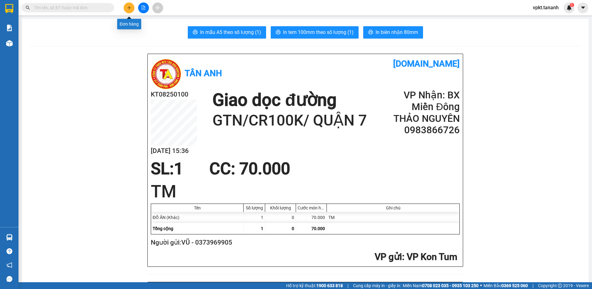
click at [127, 6] on icon "plus" at bounding box center [129, 8] width 4 height 4
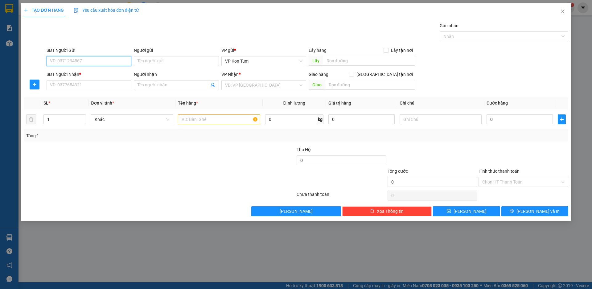
click at [89, 60] on input "SĐT Người Gửi" at bounding box center [89, 61] width 85 height 10
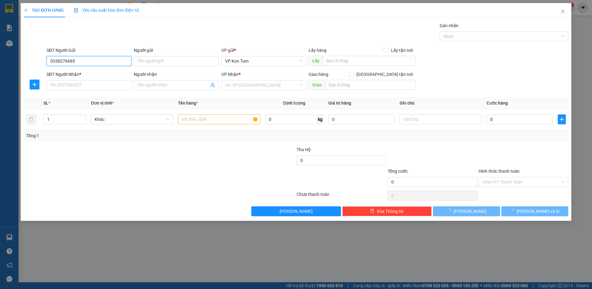
type input "0338276685"
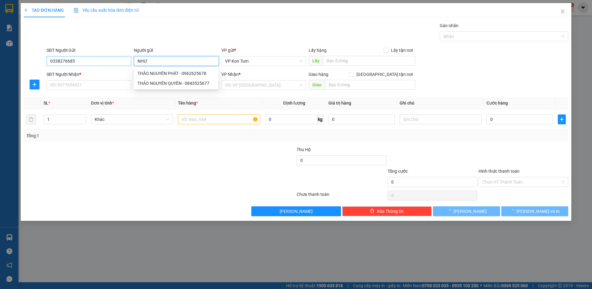
type input "NHƯ"
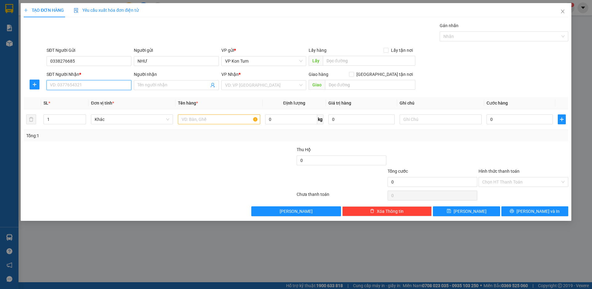
click at [67, 88] on input "SĐT Người Nhận *" at bounding box center [89, 85] width 85 height 10
type input "0336518259"
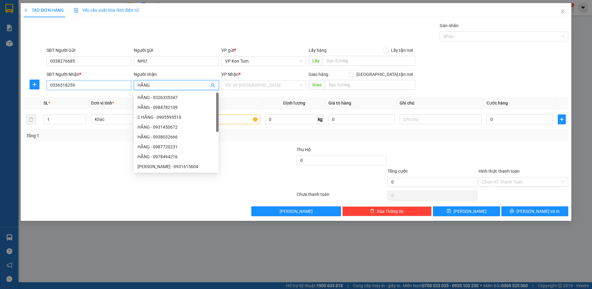
type input "HẰNG"
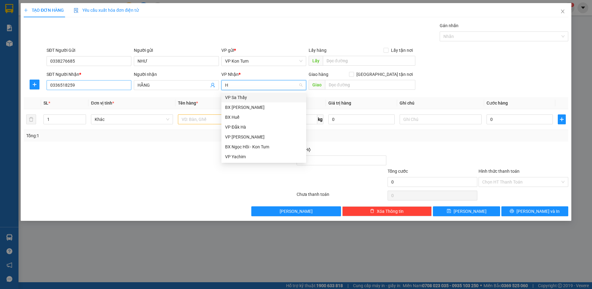
type input "HU"
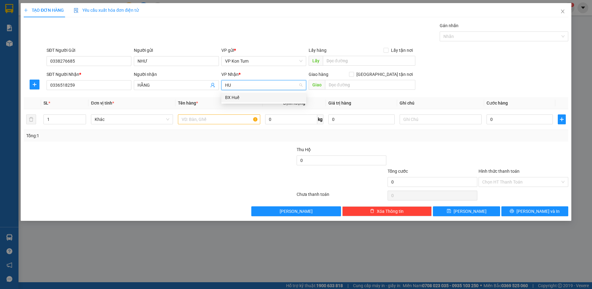
click at [273, 94] on div "BX Huế" at bounding box center [263, 97] width 77 height 7
click at [227, 158] on div at bounding box center [250, 157] width 91 height 22
click at [345, 84] on input "text" at bounding box center [370, 85] width 90 height 10
type input "KẾ VÕ"
click at [225, 123] on input "text" at bounding box center [219, 119] width 82 height 10
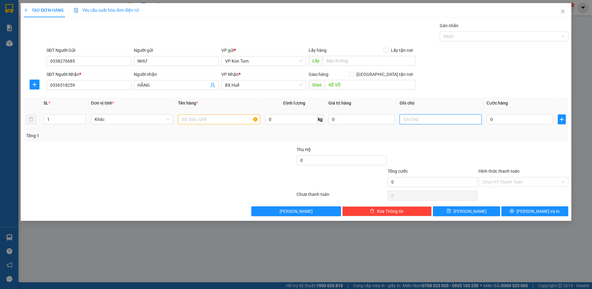
click at [431, 121] on input "text" at bounding box center [441, 119] width 82 height 10
type input "D"
type input "Đ"
type input "D"
type input "ĐỒ ĂN + TRÁI CÂY"
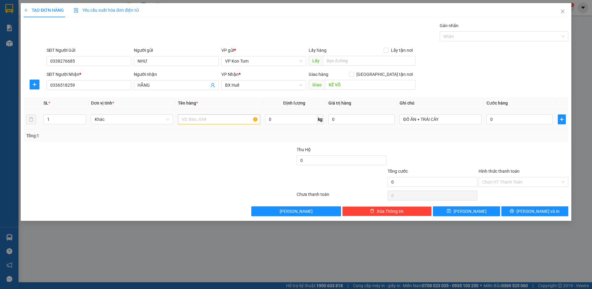
click at [220, 125] on div at bounding box center [219, 119] width 82 height 12
click at [225, 118] on input "text" at bounding box center [219, 119] width 82 height 10
type input "2 BAO + 1 THÙNG"
click at [506, 121] on input "0" at bounding box center [520, 119] width 66 height 10
click at [509, 120] on input "0" at bounding box center [520, 119] width 66 height 10
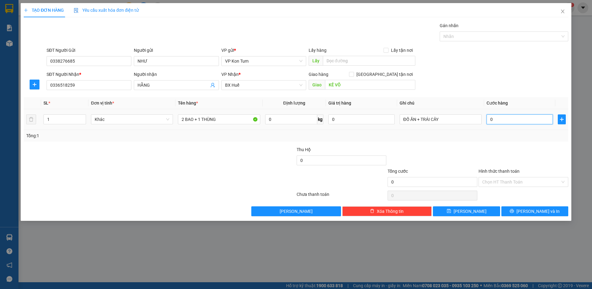
type input "01"
type input "1"
type input "013"
type input "13"
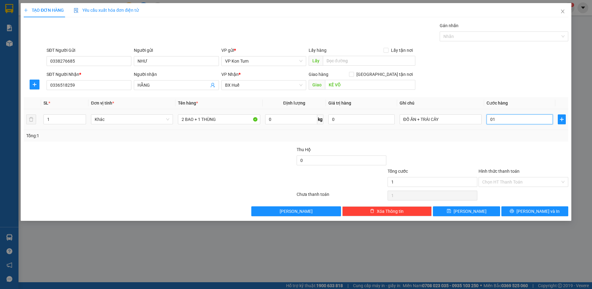
type input "13"
type input "0.130"
type input "130"
type input "013"
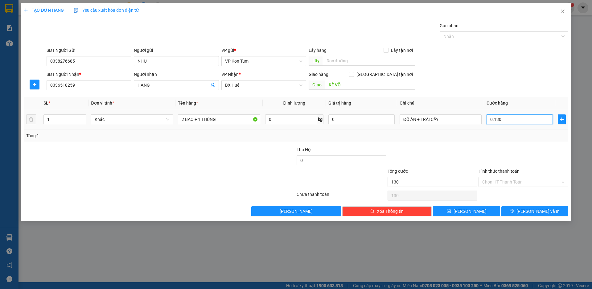
type input "13"
type input "01"
type input "1"
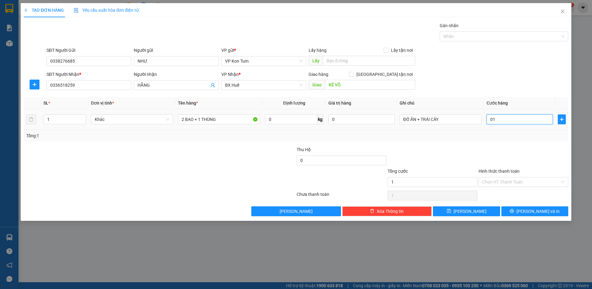
type input "0"
type input "01"
type input "1"
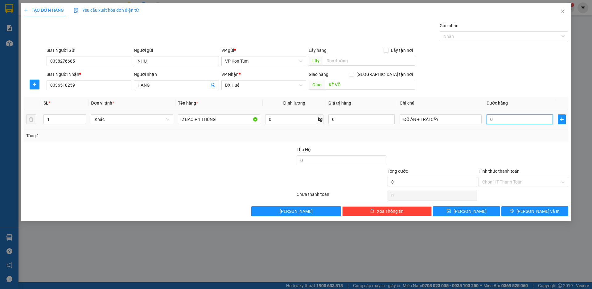
type input "1"
type input "013"
type input "13"
type input "13.000"
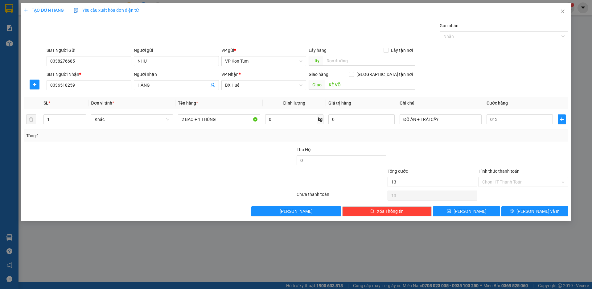
type input "13.000"
click at [430, 157] on div at bounding box center [432, 157] width 91 height 22
click at [521, 122] on input "13.000" at bounding box center [520, 119] width 66 height 10
type input "1"
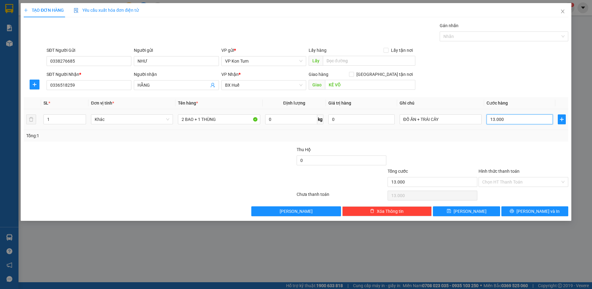
type input "1"
type input "13"
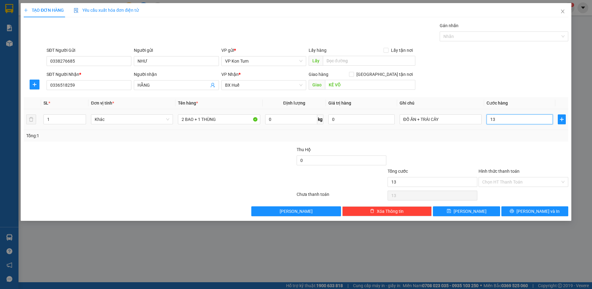
type input "130"
type input "1.300"
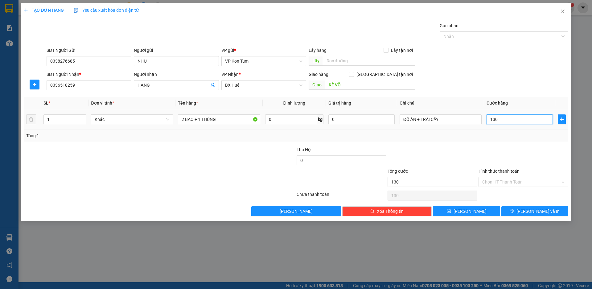
type input "1.300"
type input "13.000"
type input "130.000"
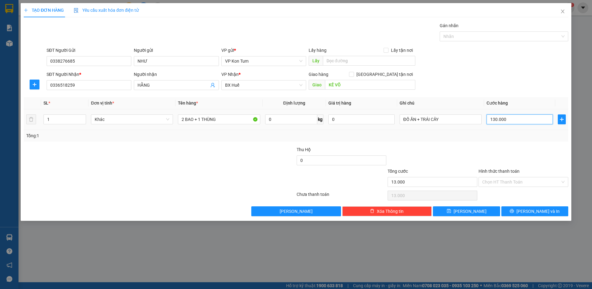
type input "130.000"
click at [534, 136] on div "Tổng: 1" at bounding box center [296, 135] width 540 height 7
click at [167, 120] on span "Khác" at bounding box center [132, 119] width 75 height 9
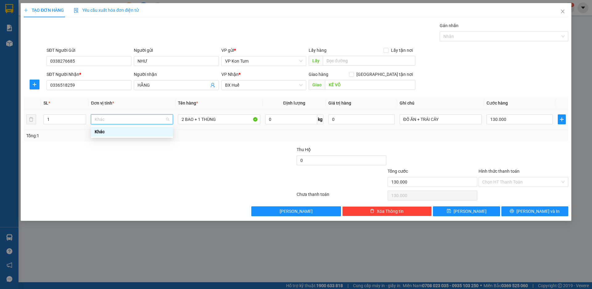
click at [167, 120] on span "Khác" at bounding box center [132, 119] width 75 height 9
click at [146, 161] on div at bounding box center [114, 157] width 182 height 22
click at [71, 119] on input "1" at bounding box center [65, 119] width 42 height 9
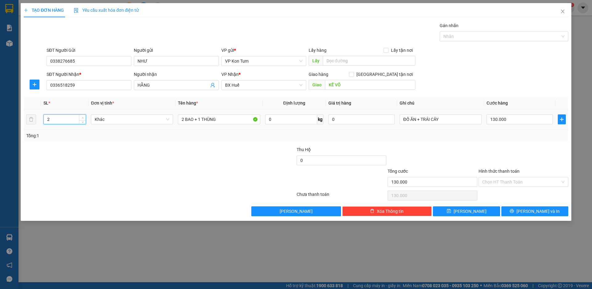
click at [81, 115] on span "Increase Value" at bounding box center [82, 118] width 7 height 6
type input "3"
click at [81, 115] on span "Increase Value" at bounding box center [82, 118] width 7 height 6
click at [236, 175] on div at bounding box center [250, 179] width 91 height 22
click at [539, 212] on span "[PERSON_NAME] và In" at bounding box center [537, 211] width 43 height 7
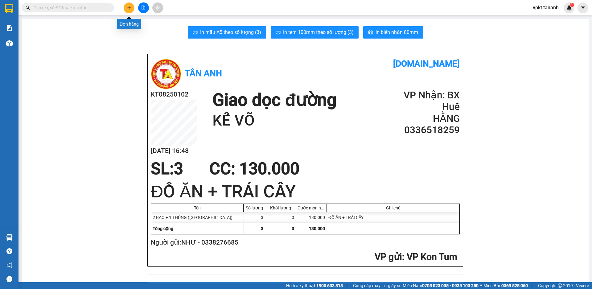
click at [128, 9] on icon "plus" at bounding box center [129, 8] width 4 height 4
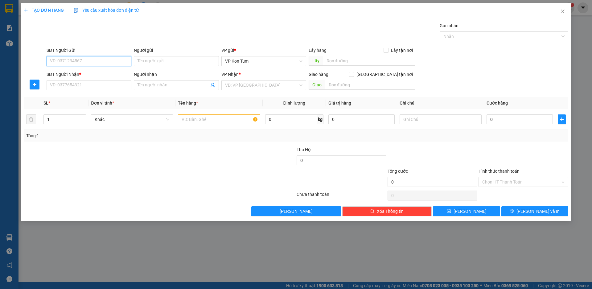
click at [110, 62] on input "SĐT Người Gửi" at bounding box center [89, 61] width 85 height 10
type input "03966698978"
click at [167, 63] on input "Người gửi" at bounding box center [176, 61] width 85 height 10
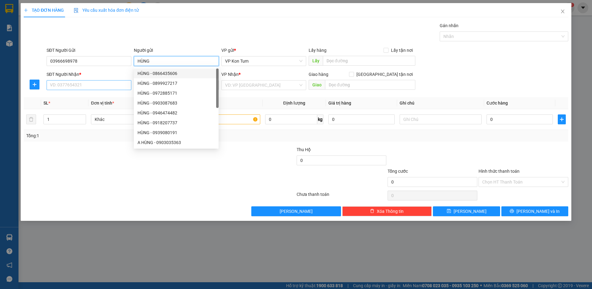
type input "HÙNG"
click at [111, 84] on input "SĐT Người Nhận *" at bounding box center [89, 85] width 85 height 10
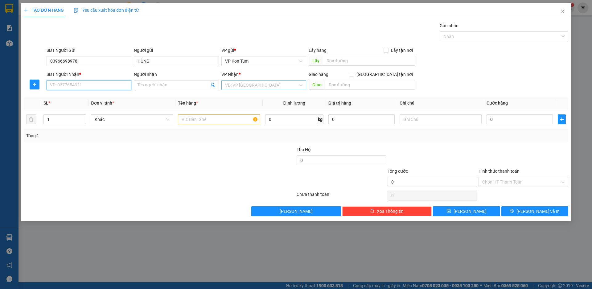
click at [304, 84] on div "VD: VP [GEOGRAPHIC_DATA]" at bounding box center [263, 85] width 85 height 10
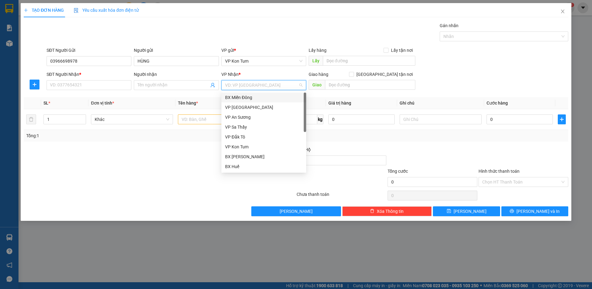
click at [303, 84] on div "VD: VP [GEOGRAPHIC_DATA]" at bounding box center [263, 85] width 85 height 10
click at [245, 97] on div "BX Huế" at bounding box center [263, 97] width 77 height 7
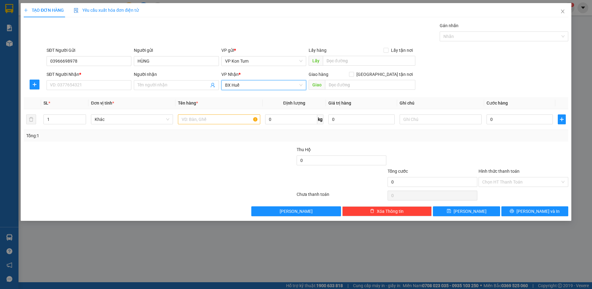
click at [303, 86] on div "BX Huế" at bounding box center [263, 85] width 85 height 10
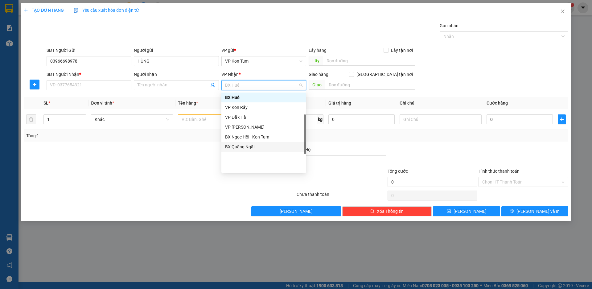
scroll to position [0, 0]
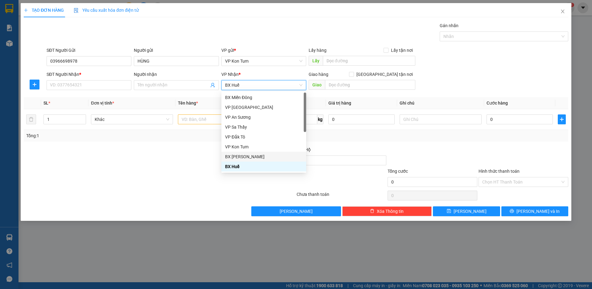
click at [196, 154] on div at bounding box center [114, 157] width 182 height 22
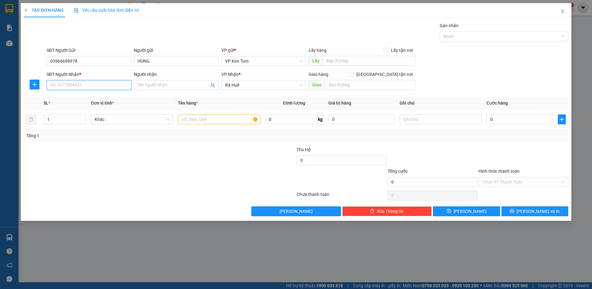
click at [98, 84] on input "SĐT Người Nhận *" at bounding box center [89, 85] width 85 height 10
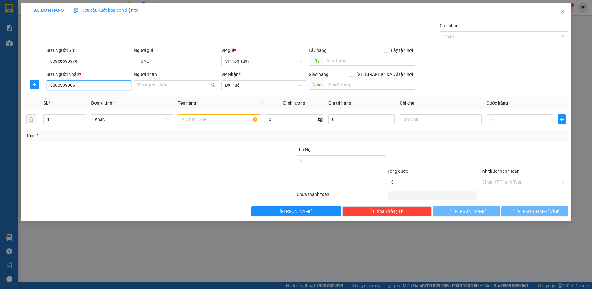
type input "0888339005"
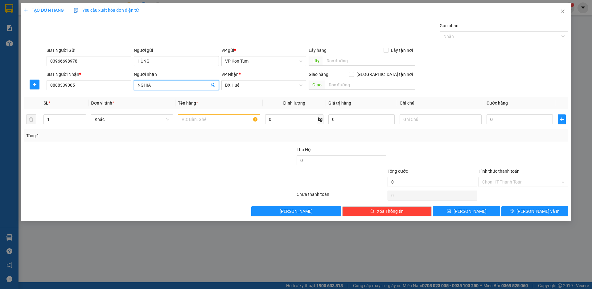
type input "NGHĨA"
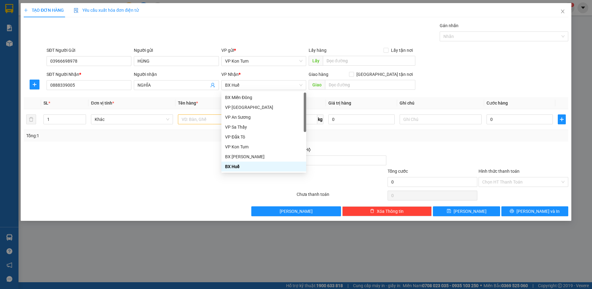
click at [193, 172] on div at bounding box center [114, 179] width 182 height 22
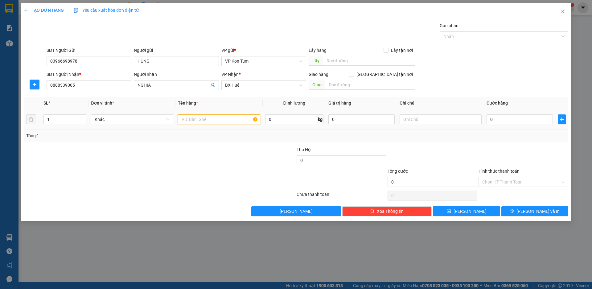
click at [218, 120] on input "text" at bounding box center [219, 119] width 82 height 10
type input "SẦU RIÊNG"
type input "5"
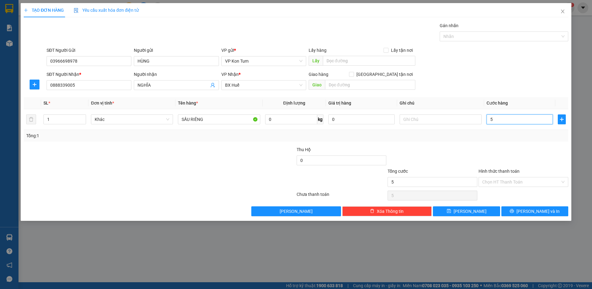
type input "50"
type input "500"
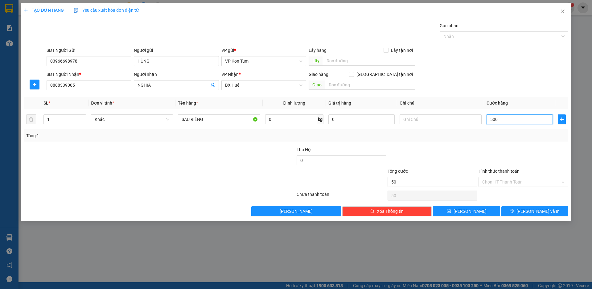
type input "500"
type input "5.000"
type input "50.000"
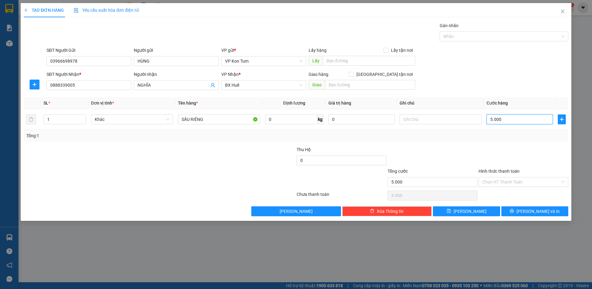
type input "50.000"
click at [493, 156] on div at bounding box center [523, 157] width 91 height 22
click at [542, 213] on span "[PERSON_NAME] và In" at bounding box center [537, 211] width 43 height 7
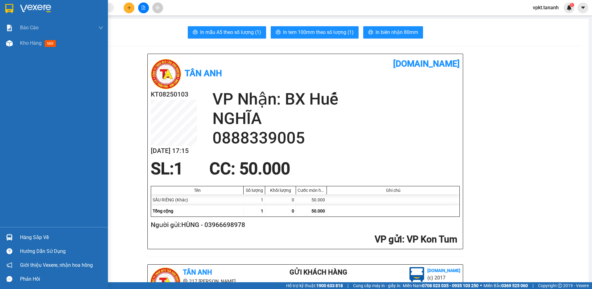
click at [35, 9] on img at bounding box center [35, 8] width 31 height 9
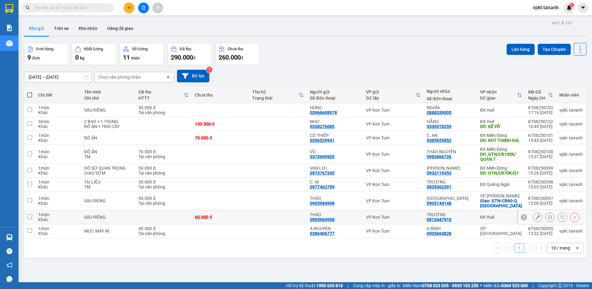
scroll to position [28, 0]
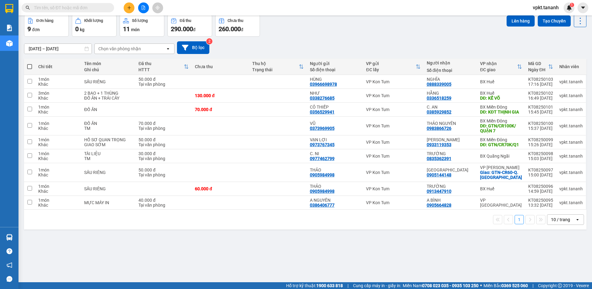
drag, startPoint x: 564, startPoint y: 231, endPoint x: 561, endPoint y: 228, distance: 3.9
click at [564, 223] on div "10 / trang" at bounding box center [560, 219] width 19 height 6
click at [559, 218] on span "100 / trang" at bounding box center [558, 216] width 22 height 6
click at [28, 111] on input "checkbox" at bounding box center [29, 109] width 5 height 5
checkbox input "true"
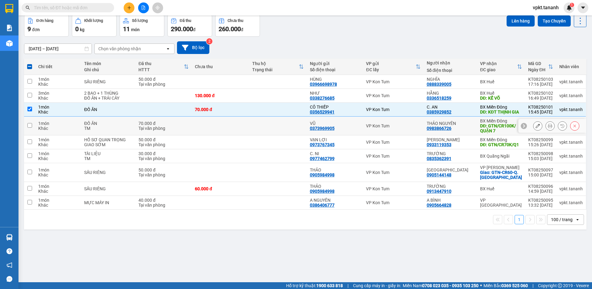
click at [31, 128] on input "checkbox" at bounding box center [29, 125] width 5 height 5
checkbox input "true"
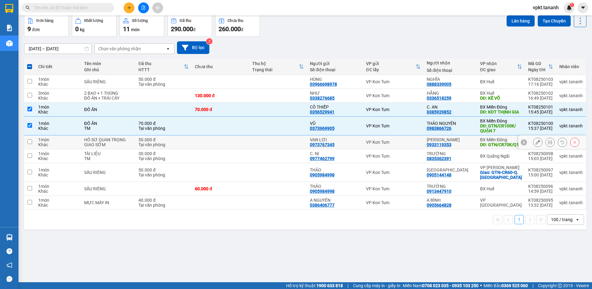
click at [28, 149] on td at bounding box center [29, 142] width 11 height 14
checkbox input "true"
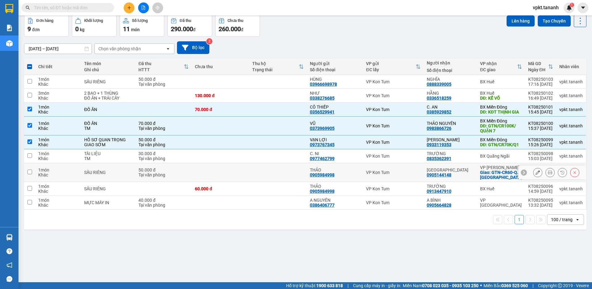
click at [30, 174] on input "checkbox" at bounding box center [29, 172] width 5 height 5
checkbox input "true"
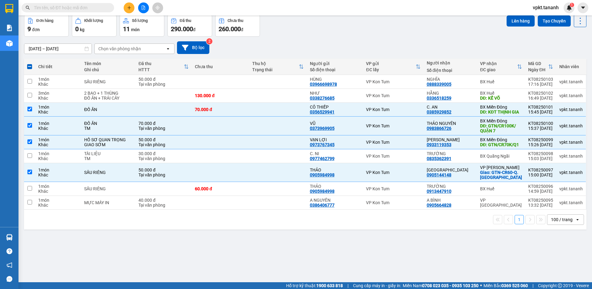
scroll to position [0, 0]
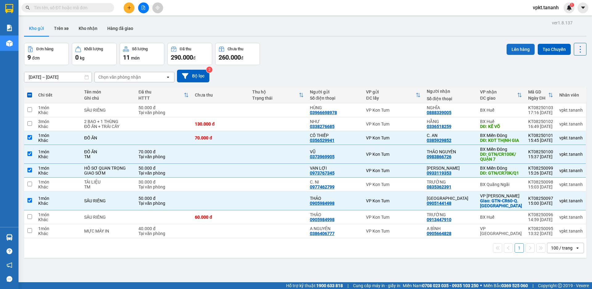
click at [520, 49] on button "Lên hàng" at bounding box center [521, 49] width 28 height 11
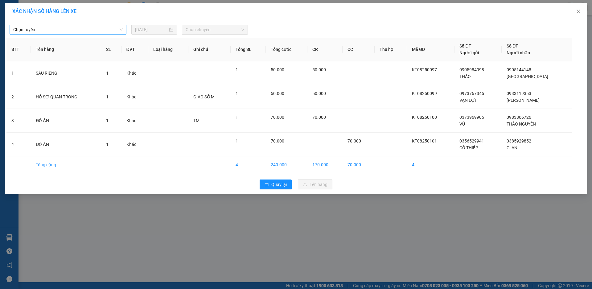
click at [89, 26] on span "Chọn tuyến" at bounding box center [67, 29] width 109 height 9
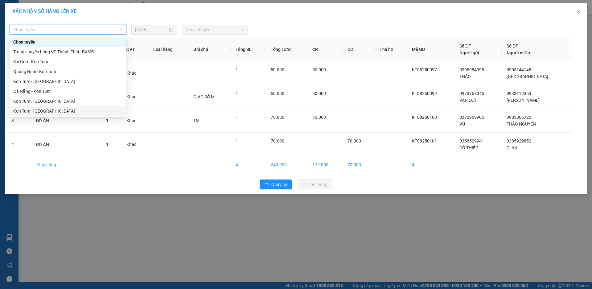
click at [38, 109] on div "Kon Tum - [GEOGRAPHIC_DATA]" at bounding box center [67, 111] width 109 height 7
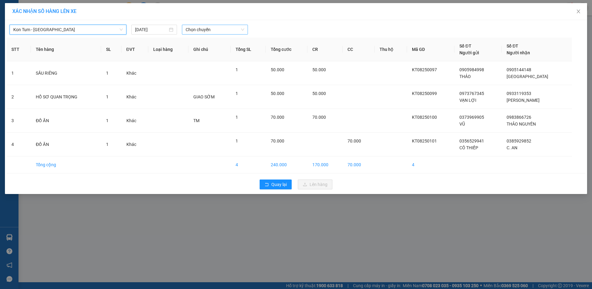
click at [230, 29] on span "Chọn chuyến" at bounding box center [215, 29] width 59 height 9
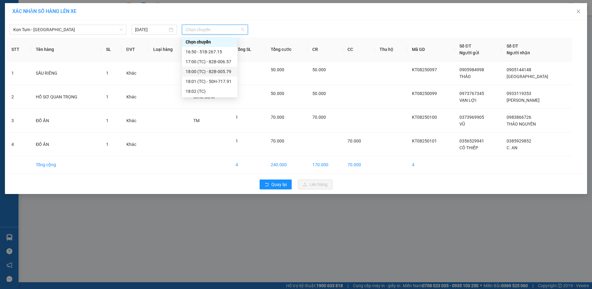
click at [217, 72] on div "18:00 (TC) - 82B-005.79" at bounding box center [210, 71] width 48 height 7
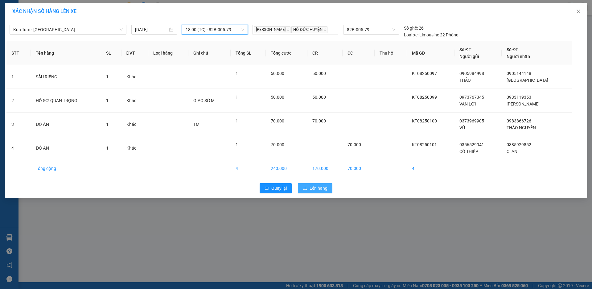
click at [323, 189] on span "Lên hàng" at bounding box center [319, 188] width 18 height 7
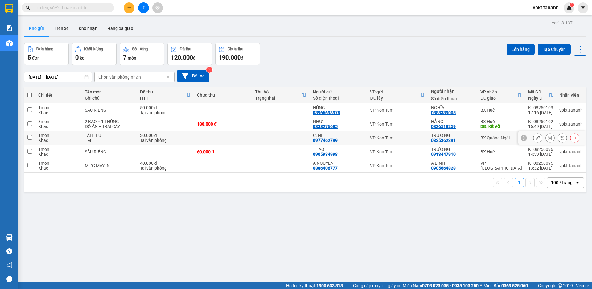
click at [29, 137] on input "checkbox" at bounding box center [29, 137] width 5 height 5
checkbox input "true"
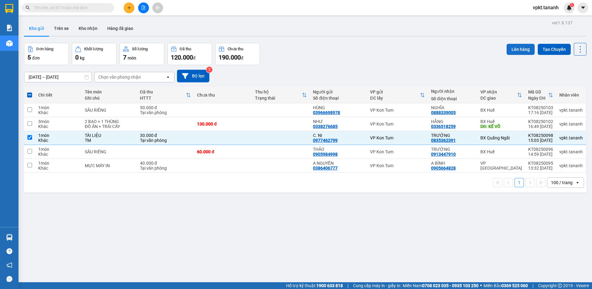
click at [520, 50] on button "Lên hàng" at bounding box center [521, 49] width 28 height 11
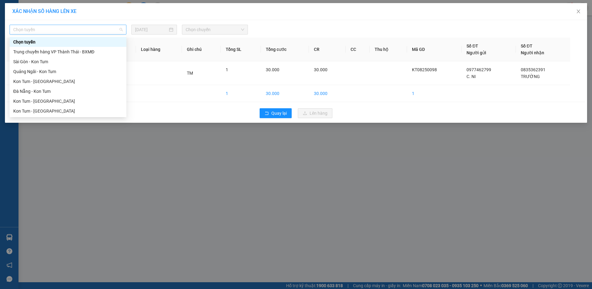
click at [104, 32] on span "Chọn tuyến" at bounding box center [67, 29] width 109 height 9
click at [42, 81] on div "Kon Tum - [GEOGRAPHIC_DATA]" at bounding box center [67, 81] width 109 height 7
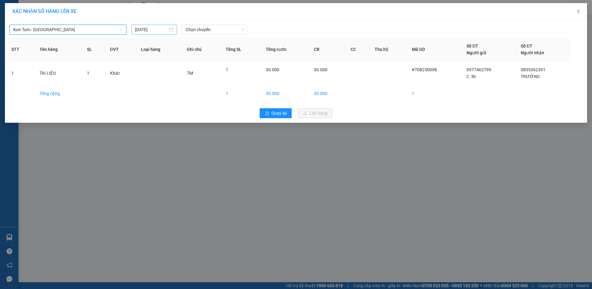
click at [170, 30] on div "[DATE]" at bounding box center [154, 29] width 38 height 7
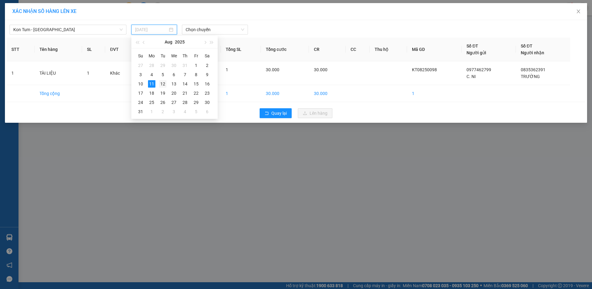
click at [161, 84] on div "12" at bounding box center [162, 83] width 7 height 7
type input "[DATE]"
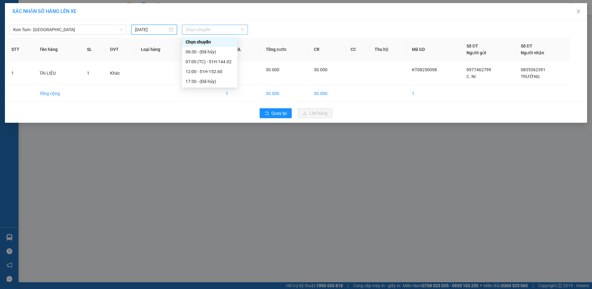
click at [227, 28] on span "Chọn chuyến" at bounding box center [215, 29] width 59 height 9
click at [212, 62] on div "07:00 (TC) - 51H-144.02" at bounding box center [210, 61] width 48 height 7
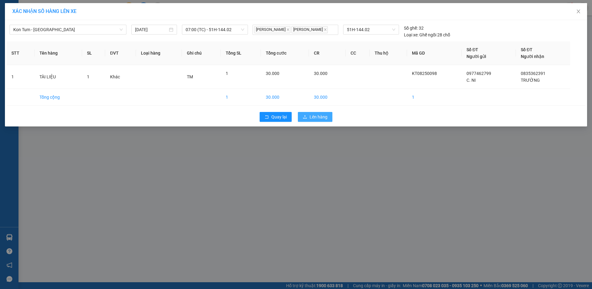
click at [313, 119] on span "Lên hàng" at bounding box center [319, 116] width 18 height 7
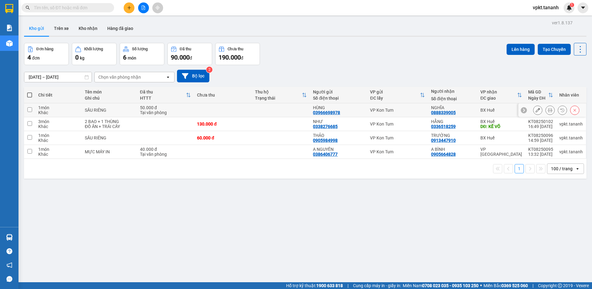
click at [30, 108] on input "checkbox" at bounding box center [29, 109] width 5 height 5
checkbox input "true"
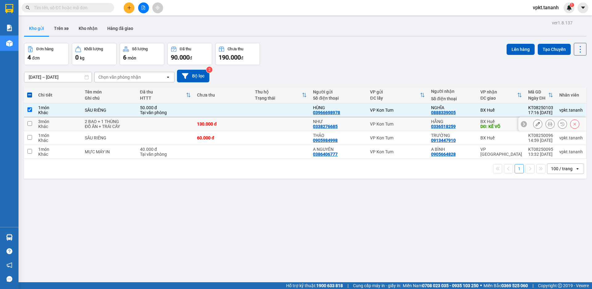
click at [29, 124] on input "checkbox" at bounding box center [29, 123] width 5 height 5
checkbox input "true"
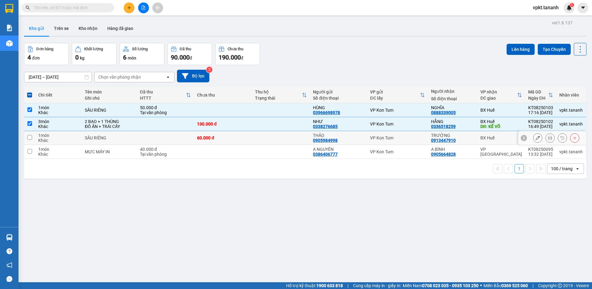
click at [28, 137] on input "checkbox" at bounding box center [29, 137] width 5 height 5
checkbox input "true"
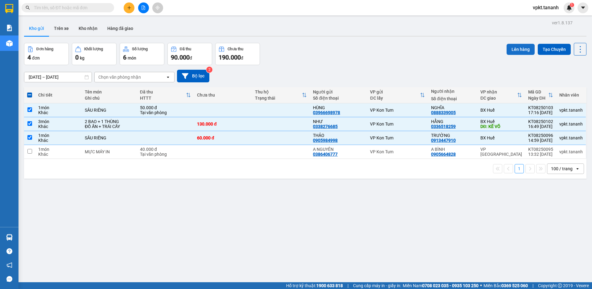
click at [519, 53] on button "Lên hàng" at bounding box center [521, 49] width 28 height 11
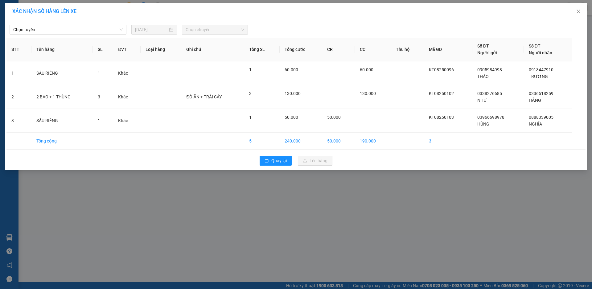
click at [206, 32] on span "Chọn chuyến" at bounding box center [215, 29] width 59 height 9
click at [101, 27] on span "Chọn tuyến" at bounding box center [67, 29] width 109 height 9
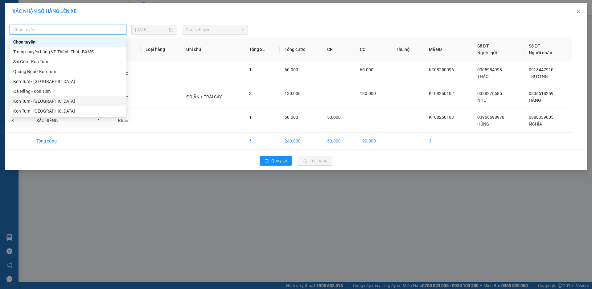
click at [51, 103] on div "Kon Tum - [GEOGRAPHIC_DATA]" at bounding box center [67, 101] width 109 height 7
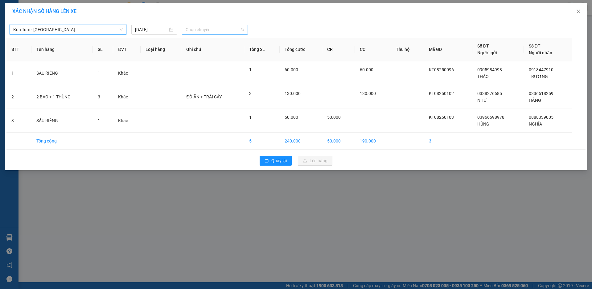
click at [215, 30] on span "Chọn chuyến" at bounding box center [215, 29] width 59 height 9
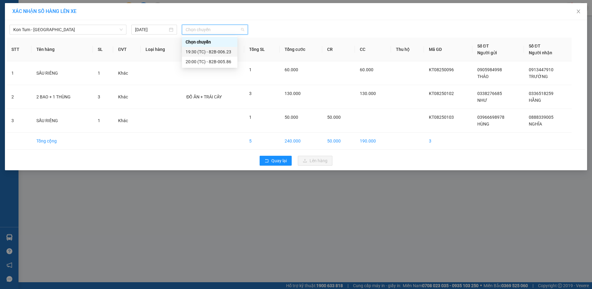
click at [216, 52] on div "19:30 (TC) - 82B-006.23" at bounding box center [210, 51] width 48 height 7
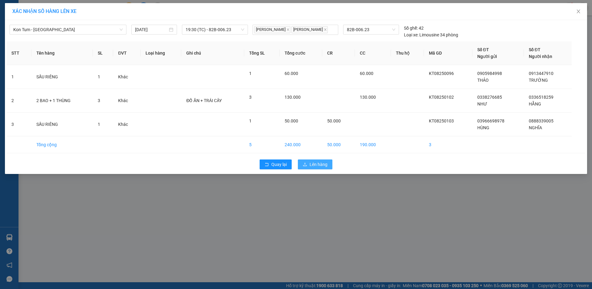
click at [323, 169] on button "Lên hàng" at bounding box center [315, 164] width 35 height 10
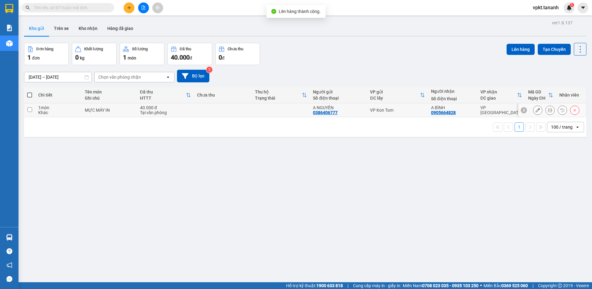
click at [27, 109] on input "checkbox" at bounding box center [29, 109] width 5 height 5
checkbox input "true"
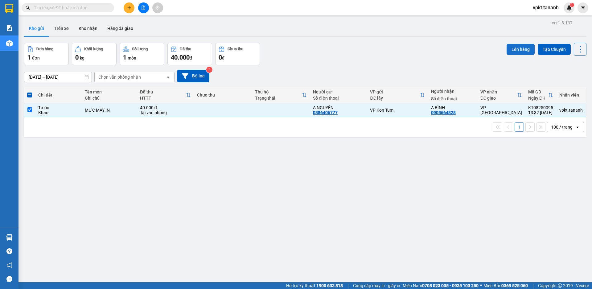
click at [521, 51] on button "Lên hàng" at bounding box center [521, 49] width 28 height 11
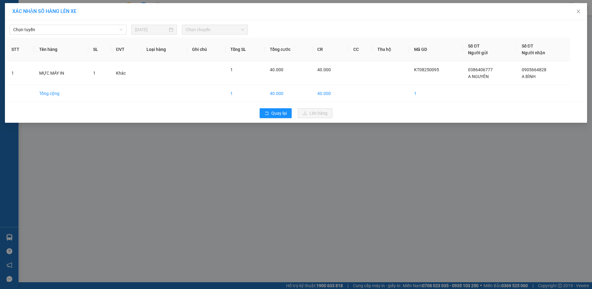
click at [93, 24] on div "Chọn tuyến [DATE] Chọn chuyến" at bounding box center [295, 28] width 579 height 13
click at [91, 27] on span "Chọn tuyến" at bounding box center [67, 29] width 109 height 9
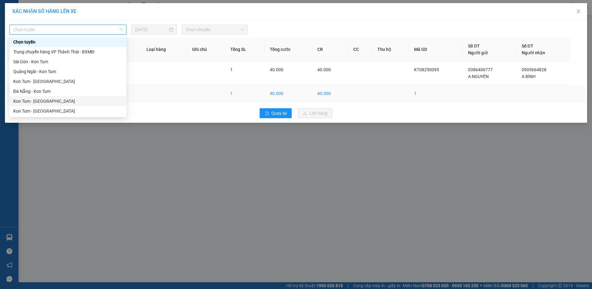
click at [54, 101] on div "Kon Tum - [GEOGRAPHIC_DATA]" at bounding box center [67, 101] width 109 height 7
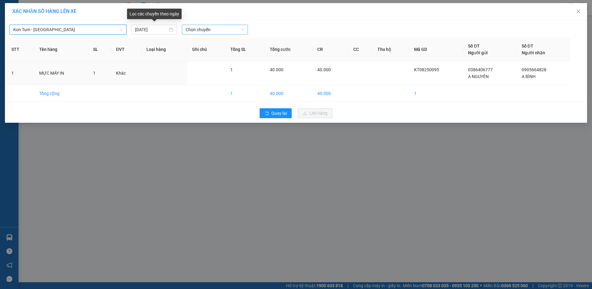
click at [201, 29] on span "Chọn chuyến" at bounding box center [215, 29] width 59 height 9
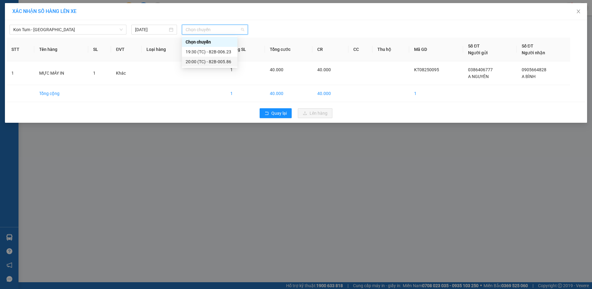
click at [211, 62] on div "20:00 (TC) - 82B-005.86" at bounding box center [210, 61] width 48 height 7
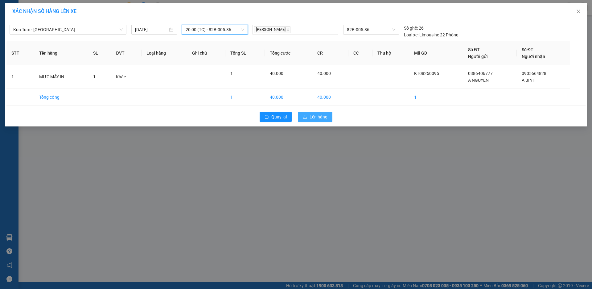
click at [323, 117] on span "Lên hàng" at bounding box center [319, 116] width 18 height 7
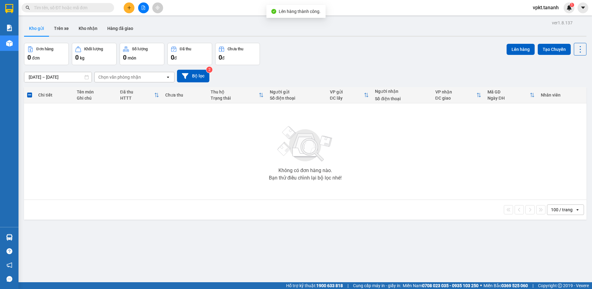
click at [343, 66] on div "[DATE] – [DATE] Press the down arrow key to interact with the calendar and sele…" at bounding box center [305, 76] width 562 height 22
click at [35, 145] on div "Không có đơn hàng nào. Bạn thử điều chỉnh lại bộ lọc nhé!" at bounding box center [305, 151] width 556 height 93
click at [519, 53] on button "Lên hàng" at bounding box center [521, 49] width 28 height 11
click at [450, 57] on div "Đơn hàng 0 đơn Khối lượng 0 kg Số lượng 0 món Đã thu 0 đ Chưa thu 0 đ Lên hàng …" at bounding box center [305, 54] width 562 height 22
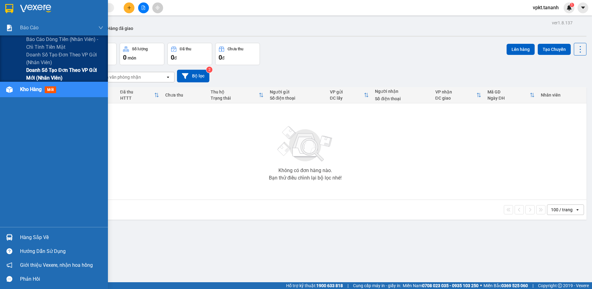
click at [52, 74] on span "Doanh số tạo đơn theo VP gửi mới (nhân viên)" at bounding box center [64, 73] width 77 height 15
